Goal: Task Accomplishment & Management: Use online tool/utility

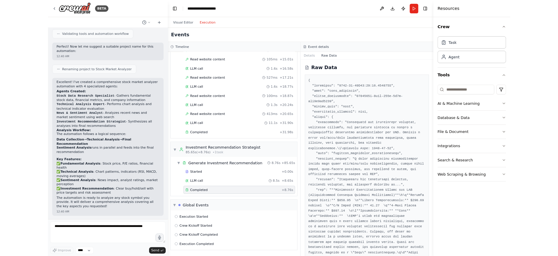
scroll to position [498, 0]
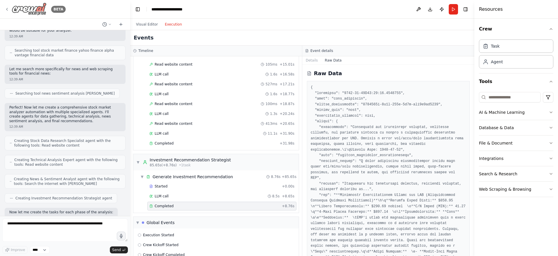
click at [22, 8] on img at bounding box center [29, 9] width 35 height 13
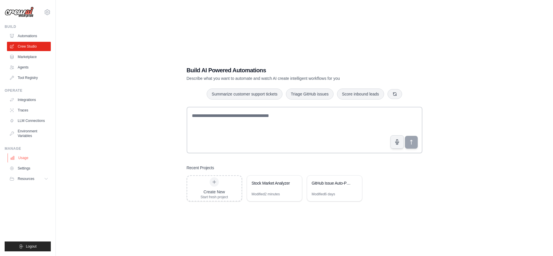
click at [33, 157] on link "Usage" at bounding box center [30, 157] width 44 height 9
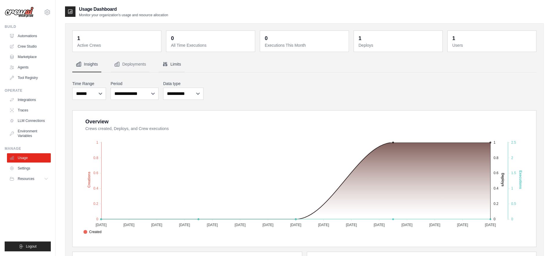
click at [178, 60] on button "Limits" at bounding box center [172, 65] width 26 height 16
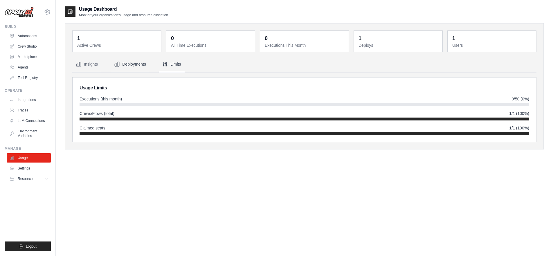
click at [122, 64] on button "Deployments" at bounding box center [130, 65] width 39 height 16
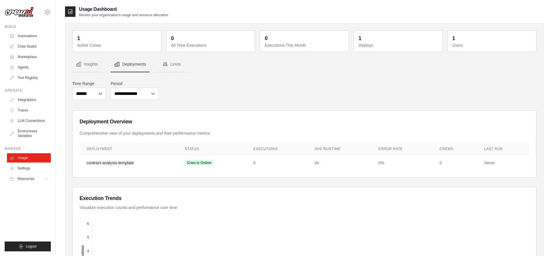
click at [104, 65] on nav "Insights Deployments Limits" at bounding box center [304, 65] width 464 height 16
click at [30, 168] on link "Settings" at bounding box center [30, 168] width 44 height 9
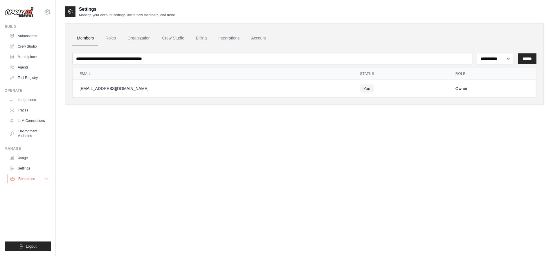
click at [31, 177] on span "Resources" at bounding box center [26, 179] width 17 height 5
click at [30, 34] on link "Automations" at bounding box center [30, 35] width 44 height 9
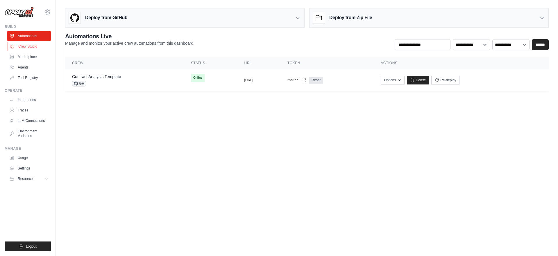
click at [27, 45] on link "Crew Studio" at bounding box center [30, 46] width 44 height 9
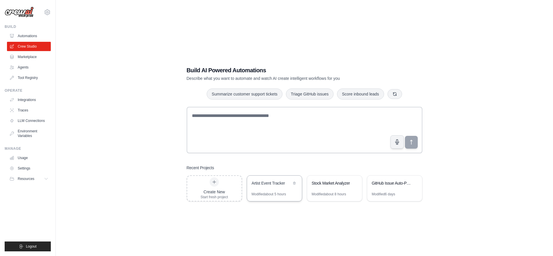
click at [283, 193] on div "Modified about 5 hours" at bounding box center [269, 194] width 35 height 5
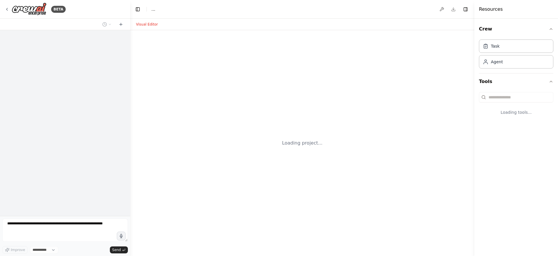
select select "****"
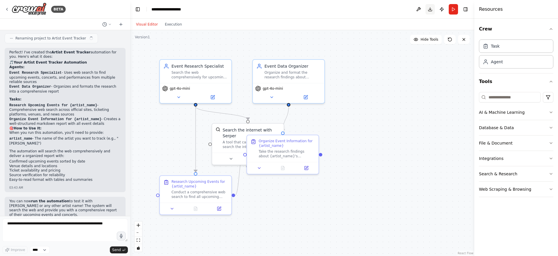
scroll to position [389, 0]
click at [415, 8] on button at bounding box center [418, 9] width 9 height 10
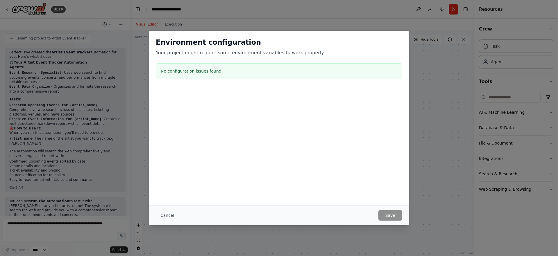
click at [418, 11] on div "Environment configuration Your project might require some environment variables…" at bounding box center [279, 128] width 558 height 256
click at [172, 216] on button "Cancel" at bounding box center [167, 215] width 23 height 10
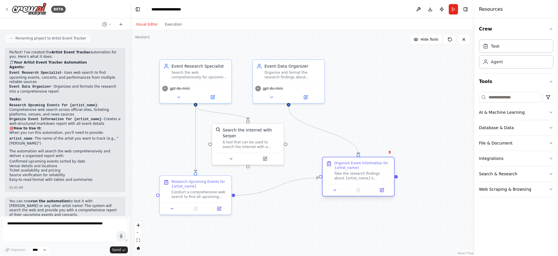
drag, startPoint x: 267, startPoint y: 147, endPoint x: 340, endPoint y: 170, distance: 76.7
click at [340, 170] on div "Organize Event Information for {artist_name}" at bounding box center [362, 165] width 56 height 9
click at [443, 8] on button "Publish" at bounding box center [441, 9] width 9 height 10
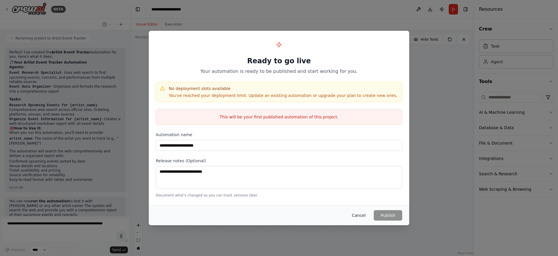
click at [360, 215] on button "Cancel" at bounding box center [358, 215] width 23 height 10
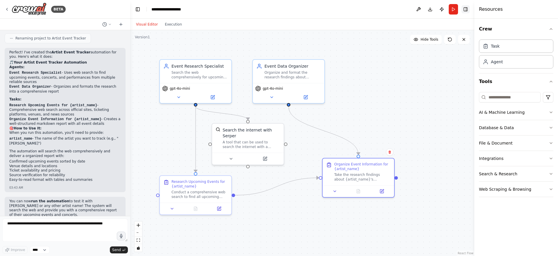
click at [465, 10] on button "Toggle Right Sidebar" at bounding box center [465, 9] width 8 height 8
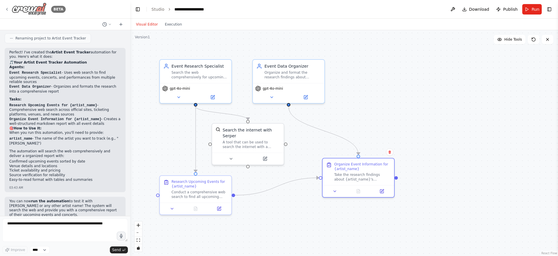
click at [40, 12] on img at bounding box center [29, 9] width 35 height 13
